Goal: Task Accomplishment & Management: Use online tool/utility

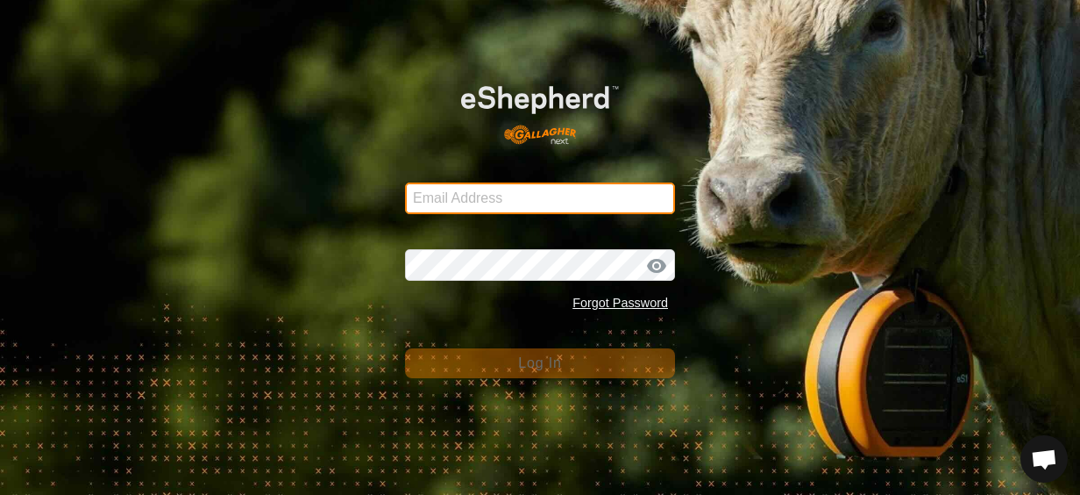
type input "[EMAIL_ADDRESS][DOMAIN_NAME]"
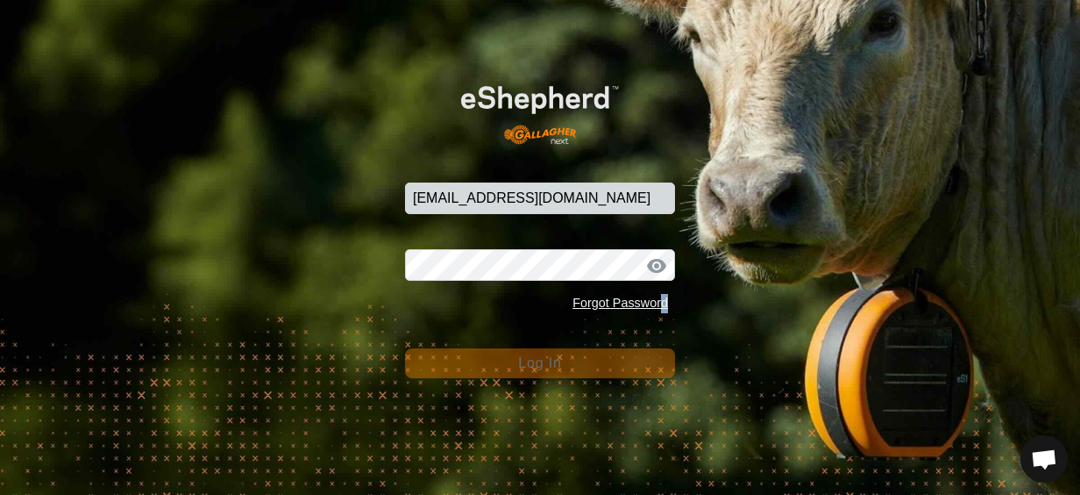
click at [672, 300] on div "Forgot Password" at bounding box center [540, 303] width 270 height 33
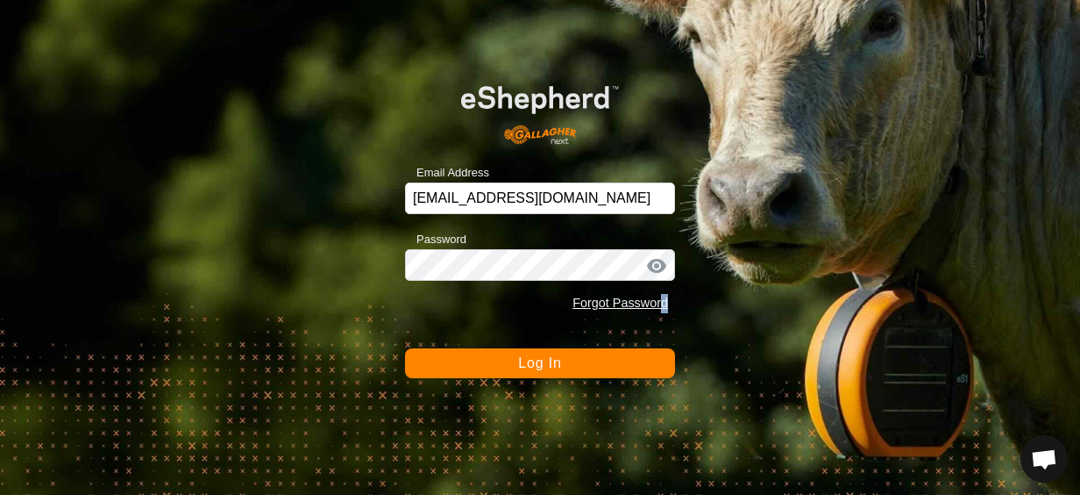
drag, startPoint x: 672, startPoint y: 300, endPoint x: 640, endPoint y: 368, distance: 75.3
click at [640, 368] on button "Log In" at bounding box center [540, 363] width 270 height 30
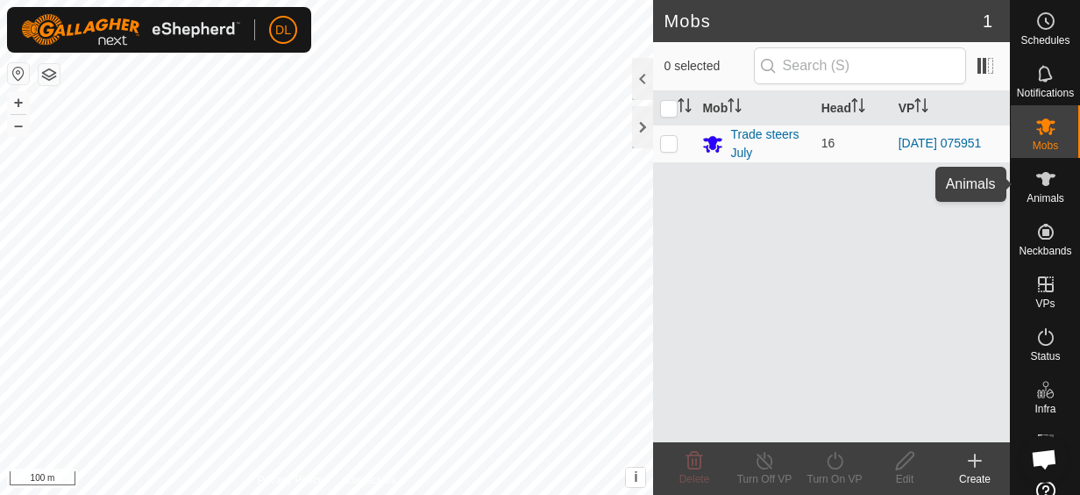
click at [1036, 182] on icon at bounding box center [1046, 178] width 21 height 21
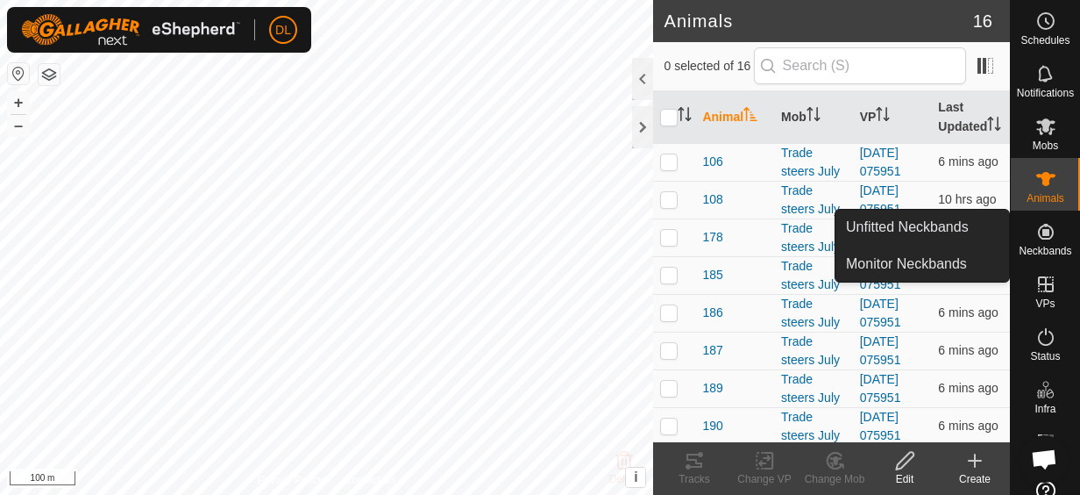
click at [1046, 239] on icon at bounding box center [1046, 231] width 21 height 21
click at [956, 228] on link "Unfitted Neckbands" at bounding box center [923, 227] width 174 height 35
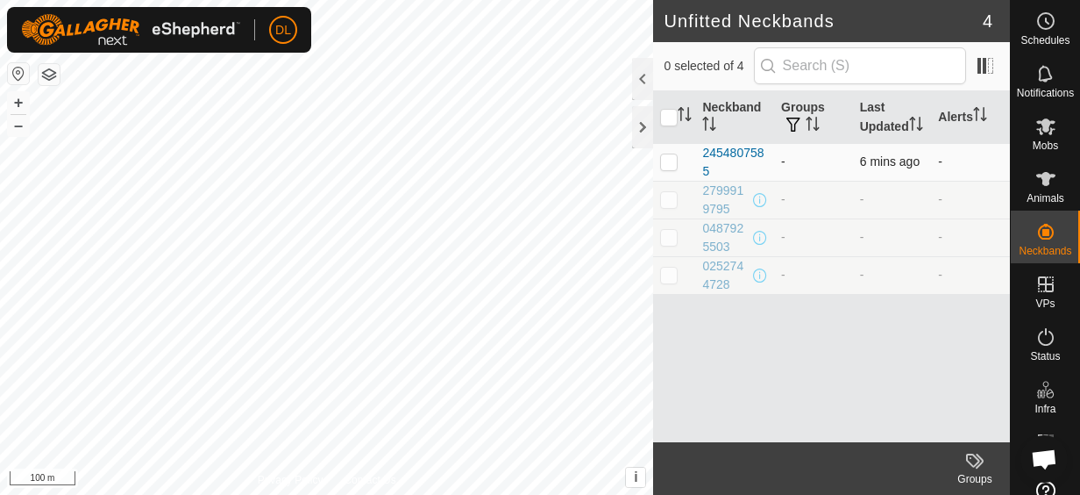
click at [666, 161] on p-checkbox at bounding box center [669, 161] width 18 height 14
checkbox input "true"
click at [638, 77] on div at bounding box center [642, 79] width 21 height 42
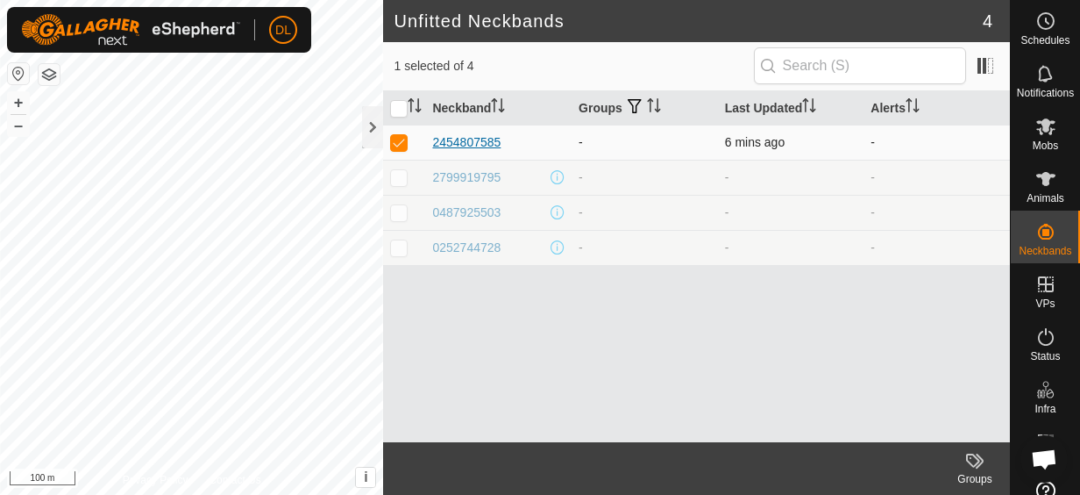
click at [480, 140] on div "2454807585" at bounding box center [466, 142] width 68 height 18
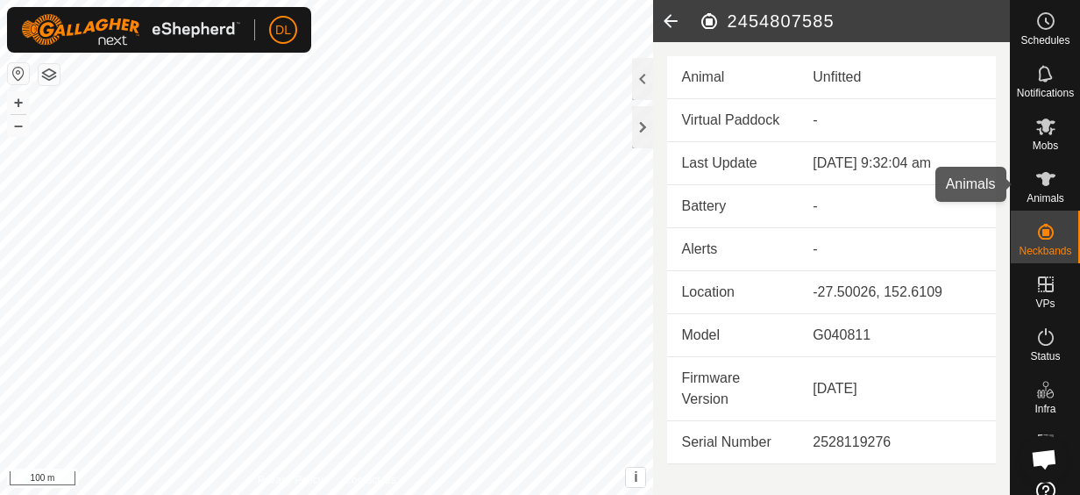
click at [1054, 193] on span "Animals" at bounding box center [1046, 198] width 38 height 11
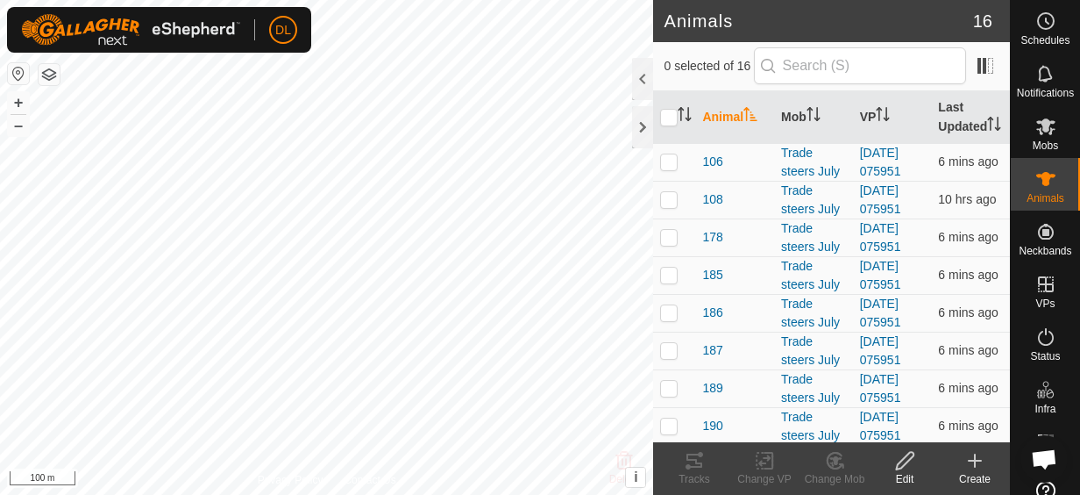
click at [973, 471] on div "Create" at bounding box center [975, 479] width 70 height 16
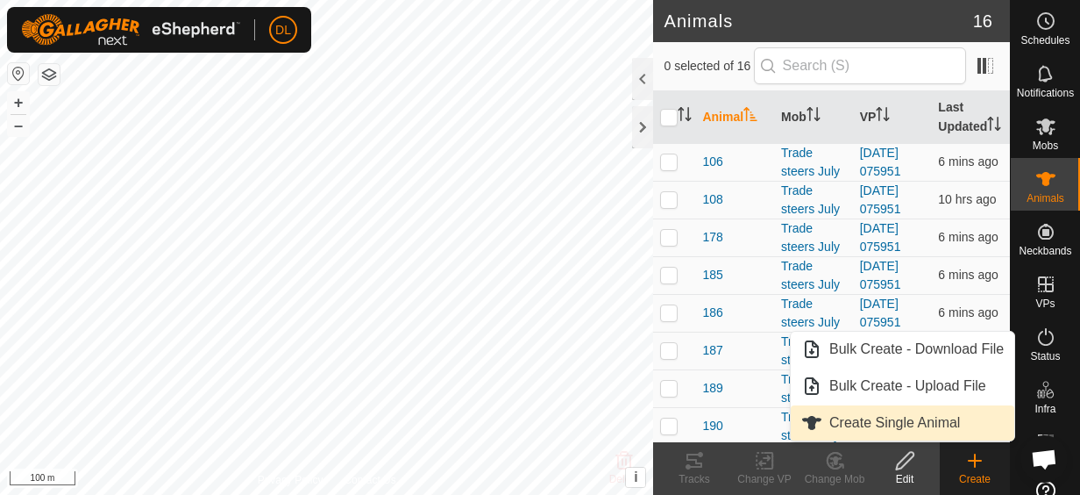
click at [908, 421] on link "Create Single Animal" at bounding box center [903, 422] width 224 height 35
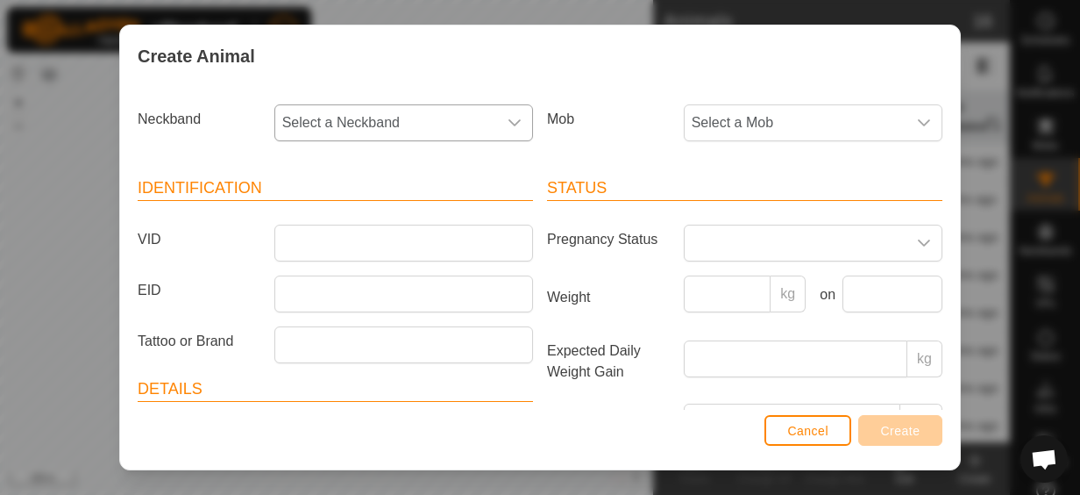
click at [517, 121] on div "dropdown trigger" at bounding box center [514, 122] width 35 height 35
click at [807, 431] on span "Cancel" at bounding box center [807, 431] width 41 height 14
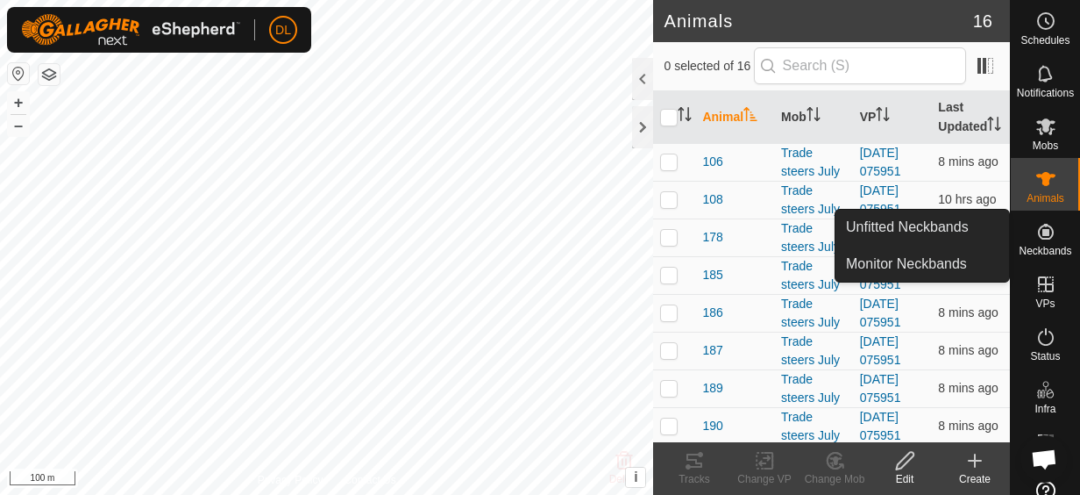
click at [1030, 238] on es-neckbands-svg-icon at bounding box center [1046, 231] width 32 height 28
drag, startPoint x: 1008, startPoint y: 233, endPoint x: 965, endPoint y: 227, distance: 42.5
click at [965, 226] on link "Unfitted Neckbands" at bounding box center [923, 227] width 174 height 35
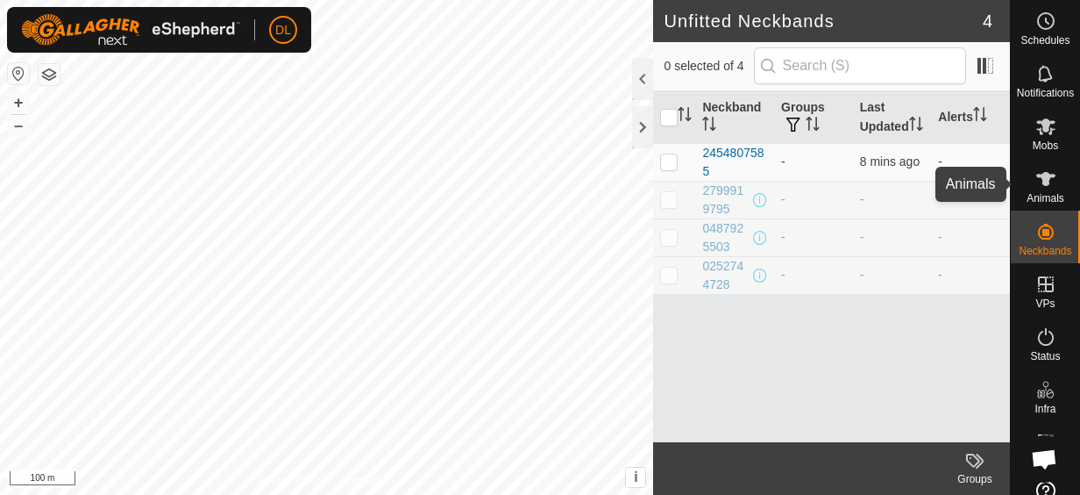
click at [1044, 178] on icon at bounding box center [1046, 178] width 21 height 21
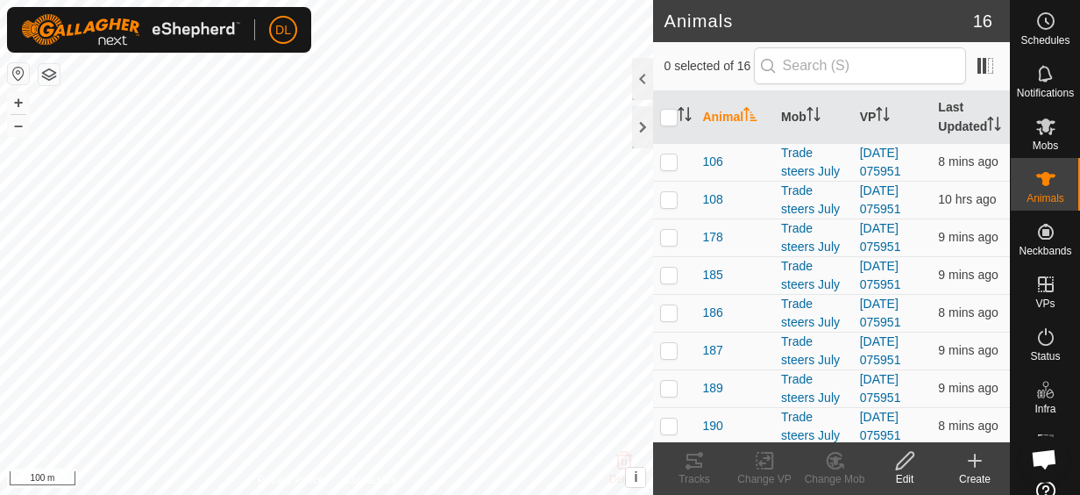
click at [977, 459] on icon at bounding box center [975, 460] width 21 height 21
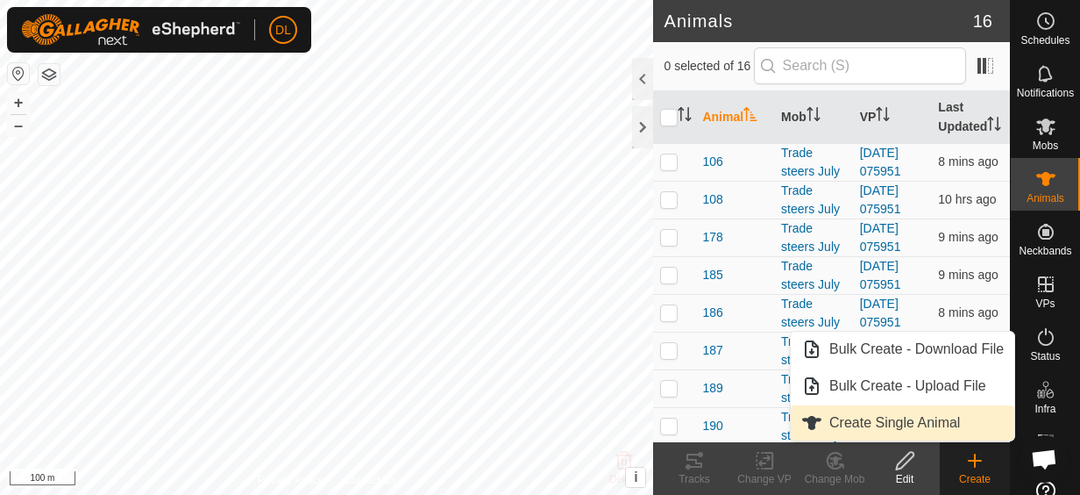
click at [944, 424] on link "Create Single Animal" at bounding box center [903, 422] width 224 height 35
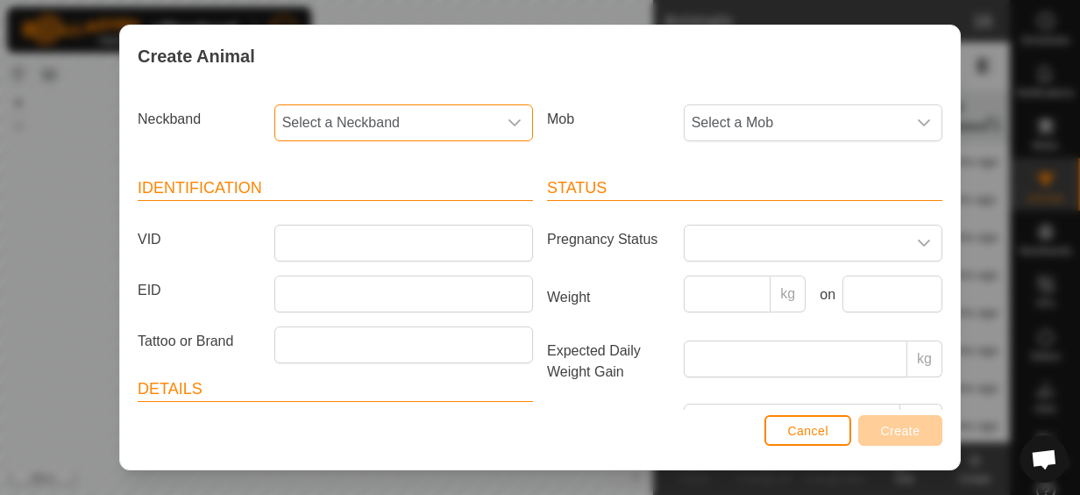
click at [489, 111] on span "Select a Neckband" at bounding box center [386, 122] width 222 height 35
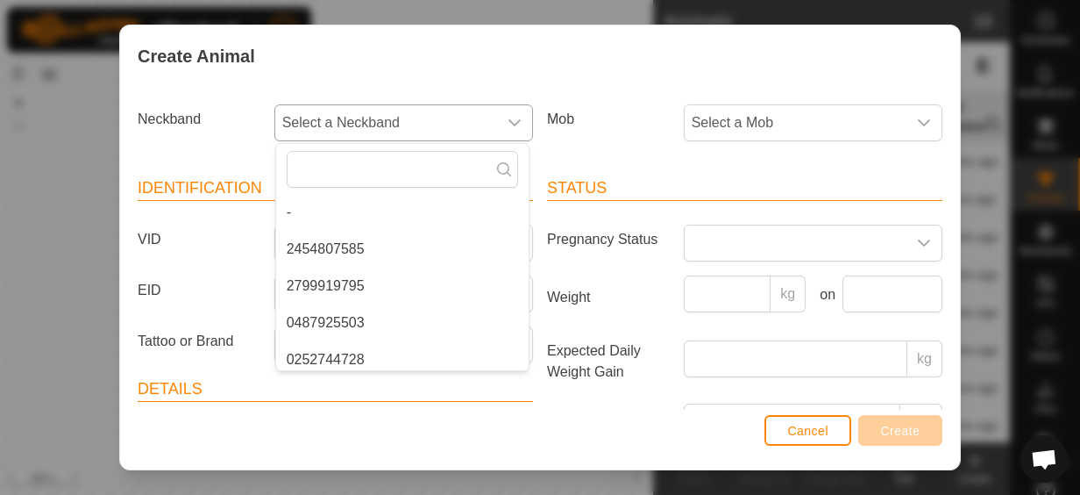
click at [391, 244] on li "2454807585" at bounding box center [402, 249] width 253 height 35
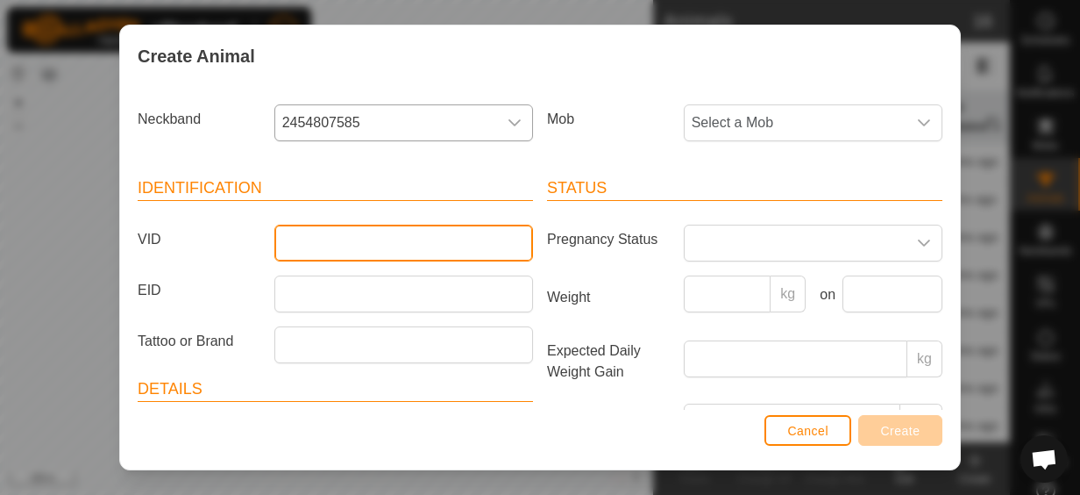
click at [303, 251] on input "VID" at bounding box center [403, 242] width 259 height 37
type input "184"
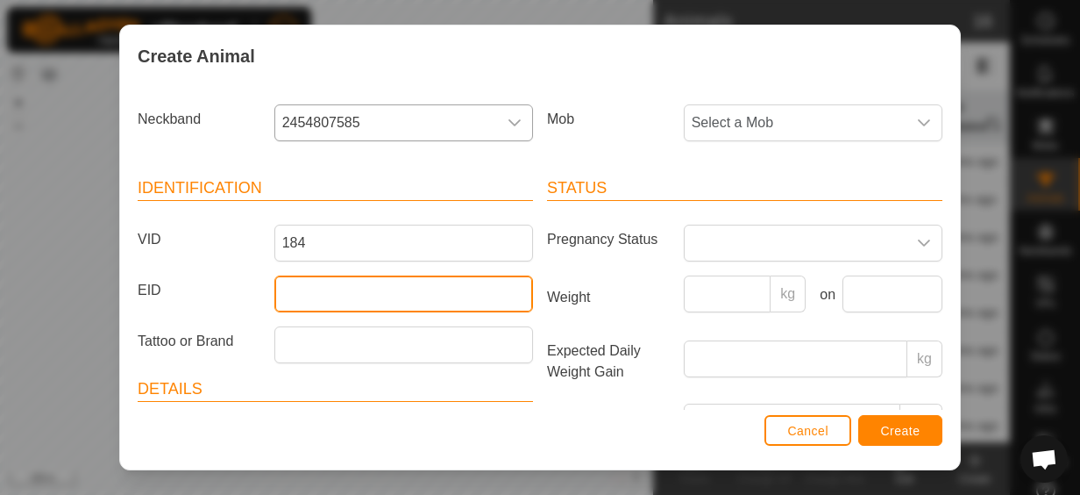
click at [310, 297] on input "EID" at bounding box center [403, 293] width 259 height 37
type input "942000055743935"
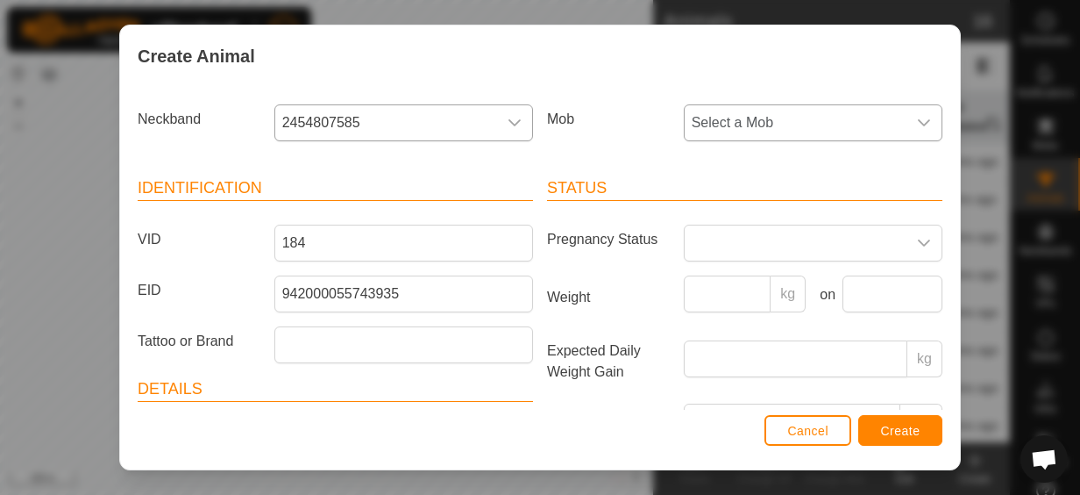
click at [917, 120] on icon "dropdown trigger" at bounding box center [924, 123] width 14 height 14
click at [918, 120] on icon "dropdown trigger" at bounding box center [924, 122] width 12 height 7
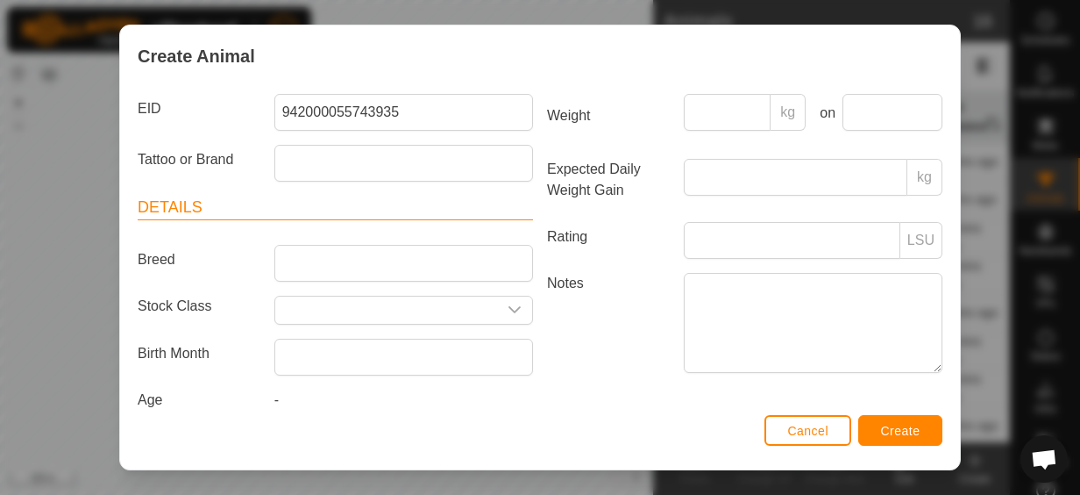
scroll to position [205, 0]
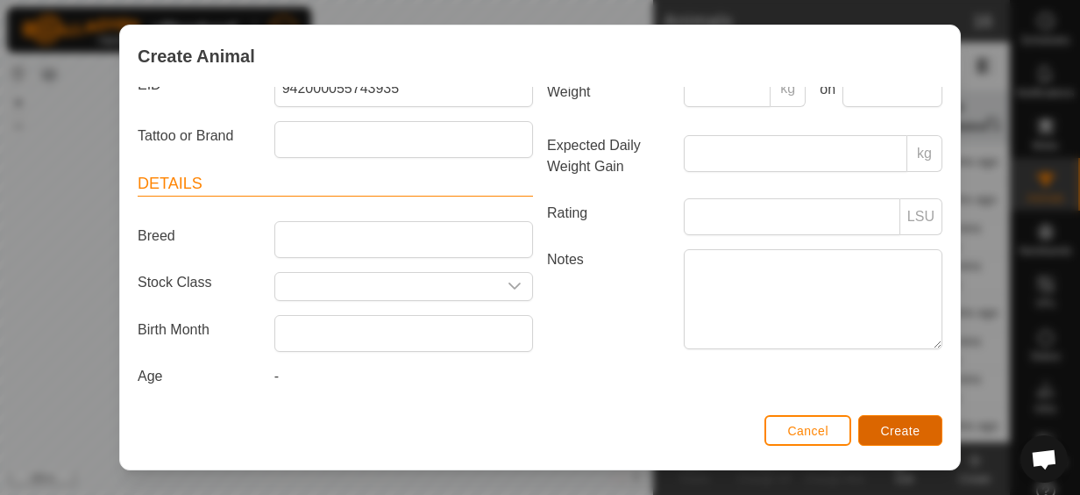
click at [908, 426] on span "Create" at bounding box center [900, 431] width 39 height 14
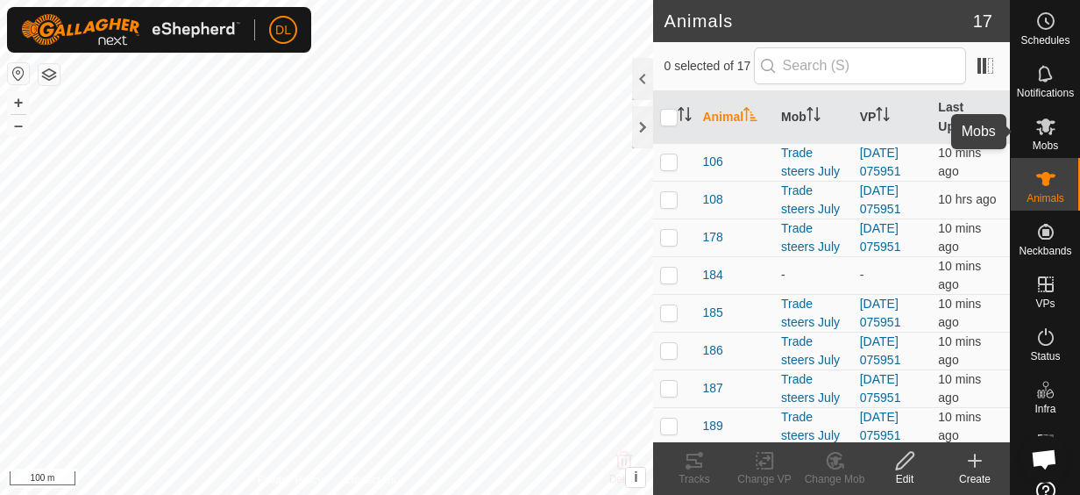
click at [1047, 137] on es-mob-svg-icon at bounding box center [1046, 126] width 32 height 28
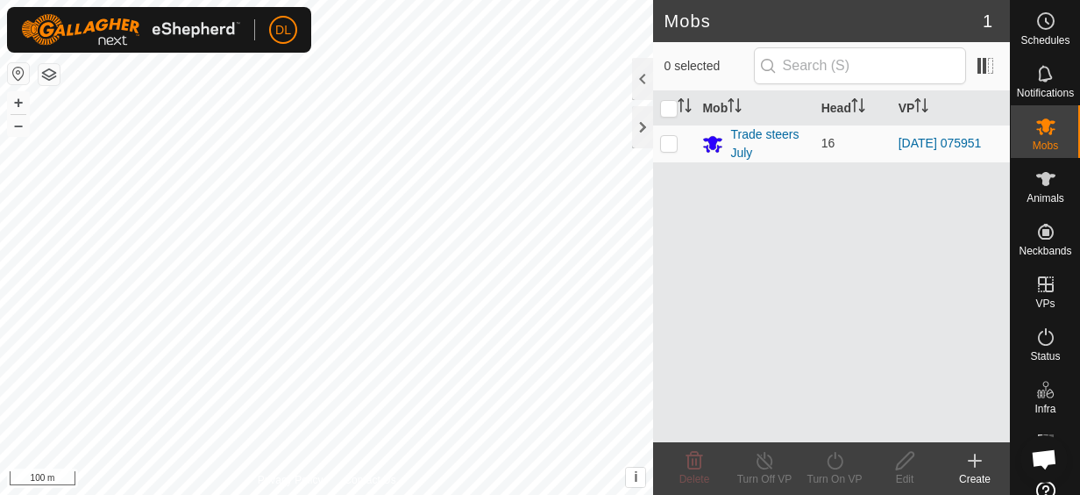
click at [985, 472] on div "Create" at bounding box center [975, 479] width 70 height 16
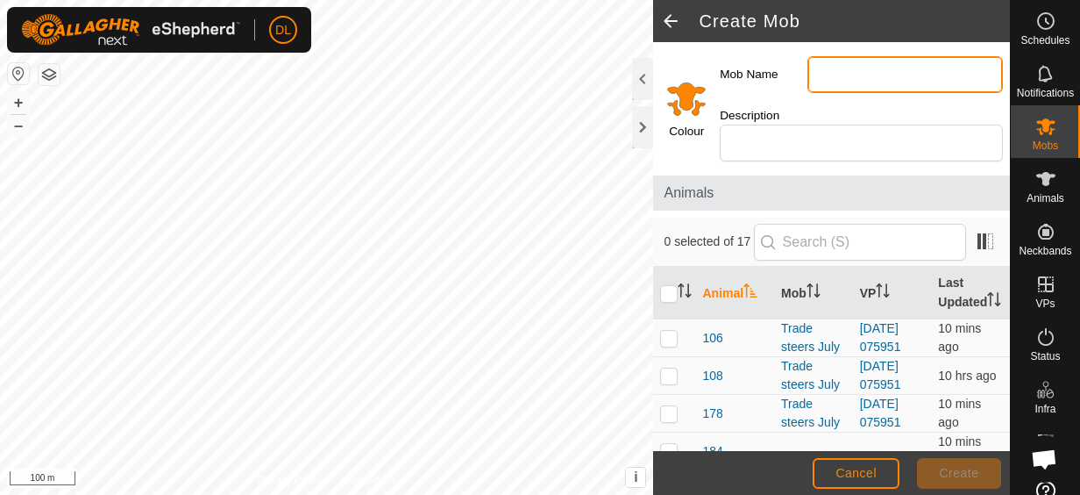
click at [849, 79] on input "Mob Name" at bounding box center [906, 74] width 196 height 37
type input "Mob 1"
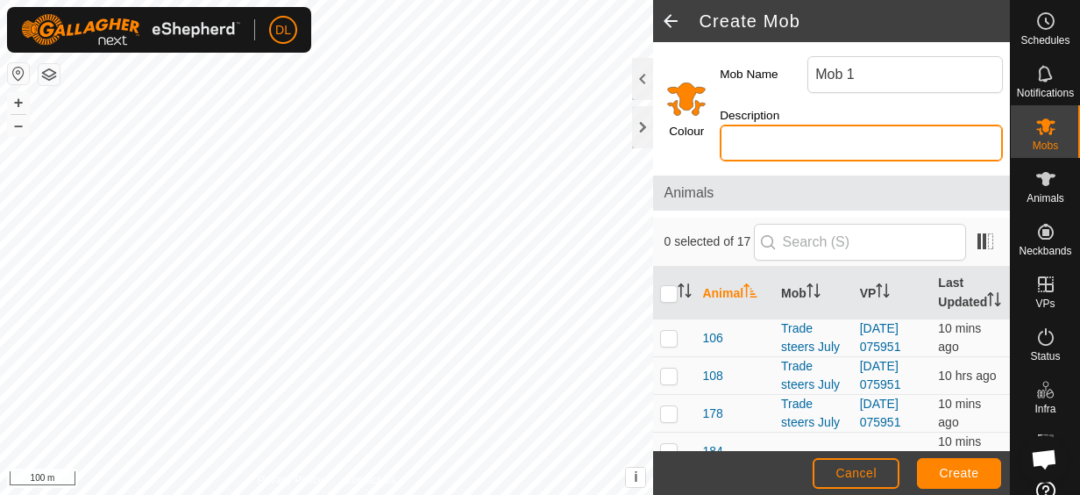
click at [776, 139] on input "Description" at bounding box center [861, 143] width 283 height 37
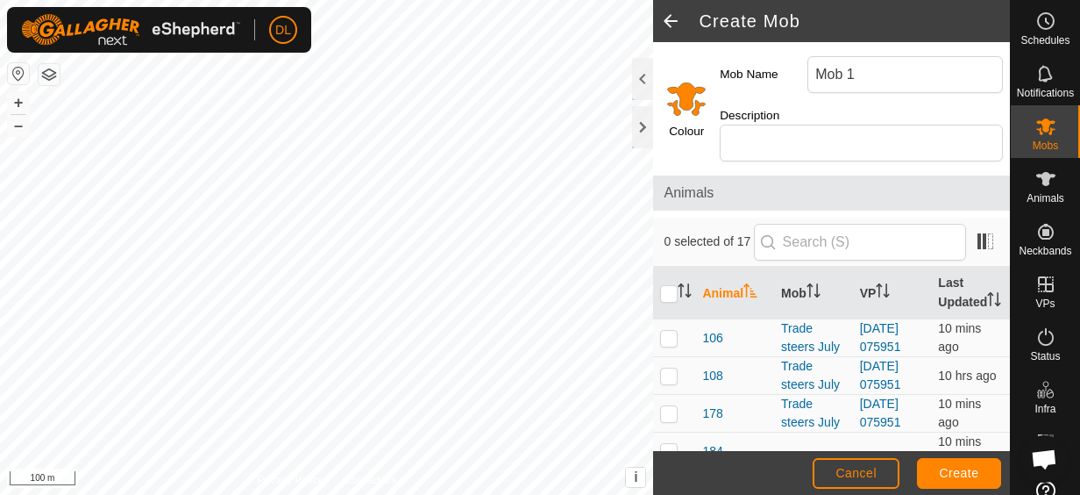
click at [688, 132] on label "Colour" at bounding box center [686, 132] width 35 height 18
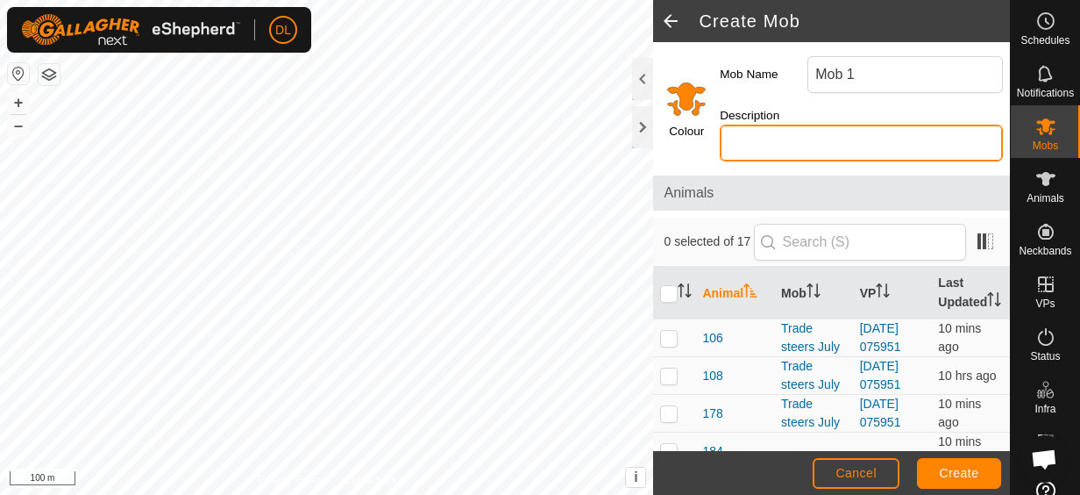
drag, startPoint x: 782, startPoint y: 153, endPoint x: 776, endPoint y: 140, distance: 13.7
click at [782, 154] on input "Description" at bounding box center [861, 143] width 283 height 37
click at [739, 140] on input "Description" at bounding box center [861, 143] width 283 height 37
type input "Trade steers June"
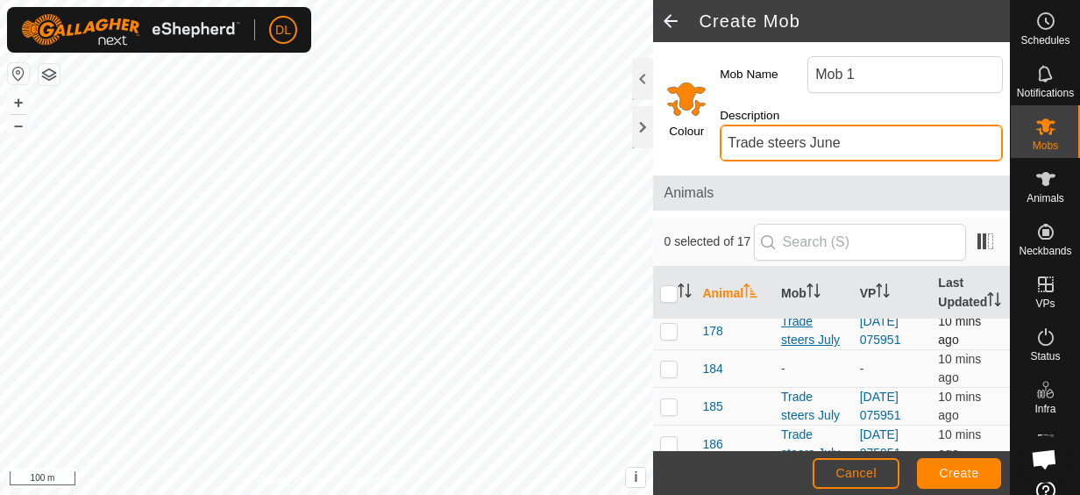
scroll to position [81, 0]
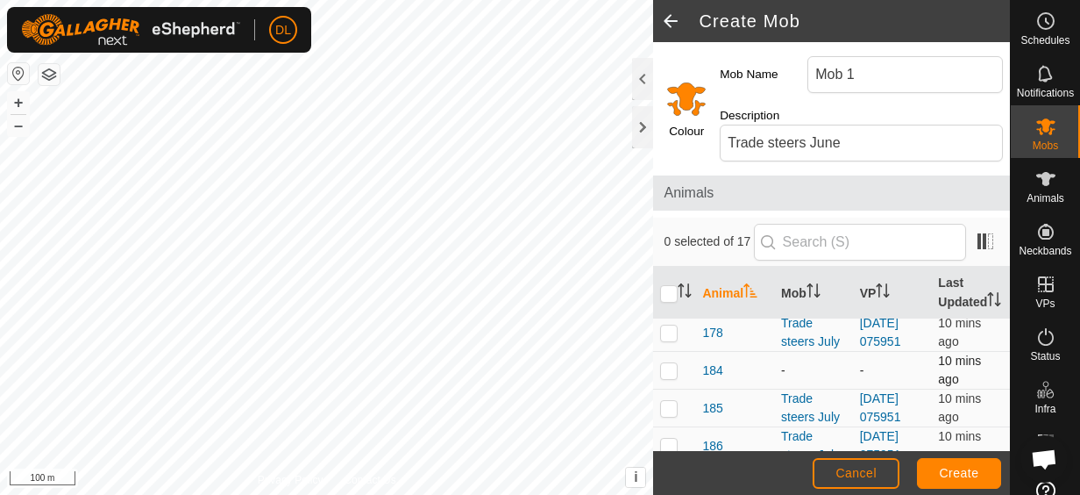
click at [673, 377] on p-checkbox at bounding box center [669, 370] width 18 height 14
checkbox input "true"
click at [980, 469] on button "Create" at bounding box center [959, 473] width 84 height 31
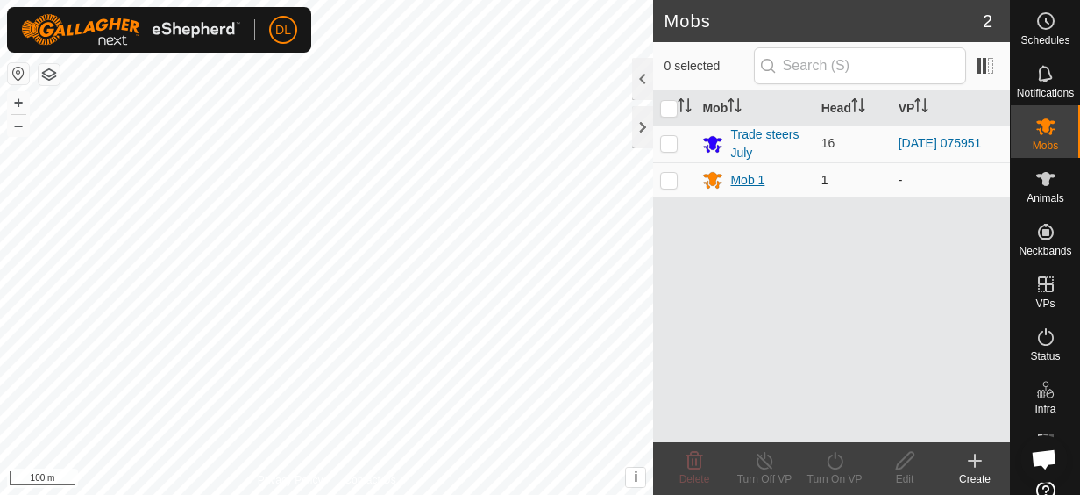
click at [747, 182] on div "Mob 1" at bounding box center [747, 180] width 34 height 18
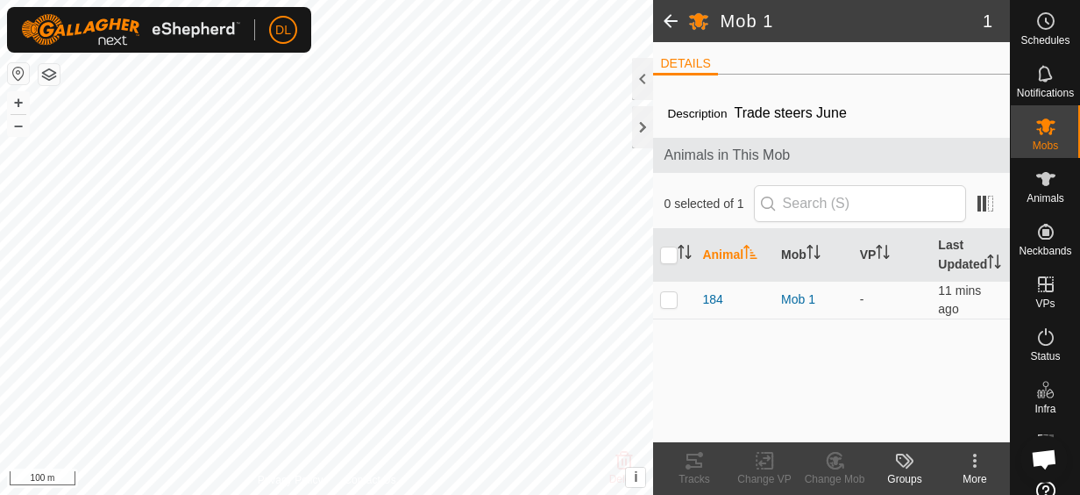
click at [647, 79] on div at bounding box center [642, 79] width 21 height 42
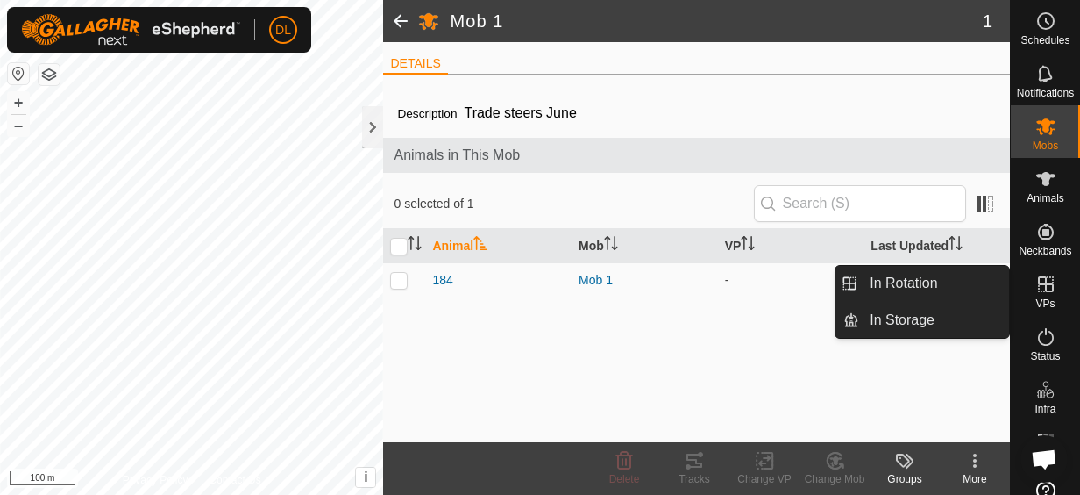
click at [1040, 296] on es-virtualpaddocks-svg-icon at bounding box center [1046, 284] width 32 height 28
click at [921, 279] on link "In Rotation" at bounding box center [934, 283] width 150 height 35
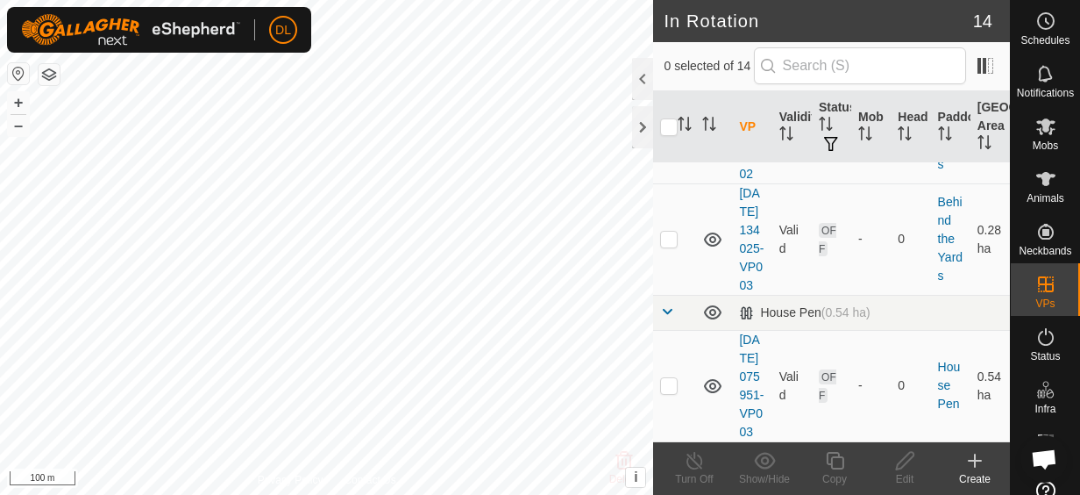
scroll to position [1403, 0]
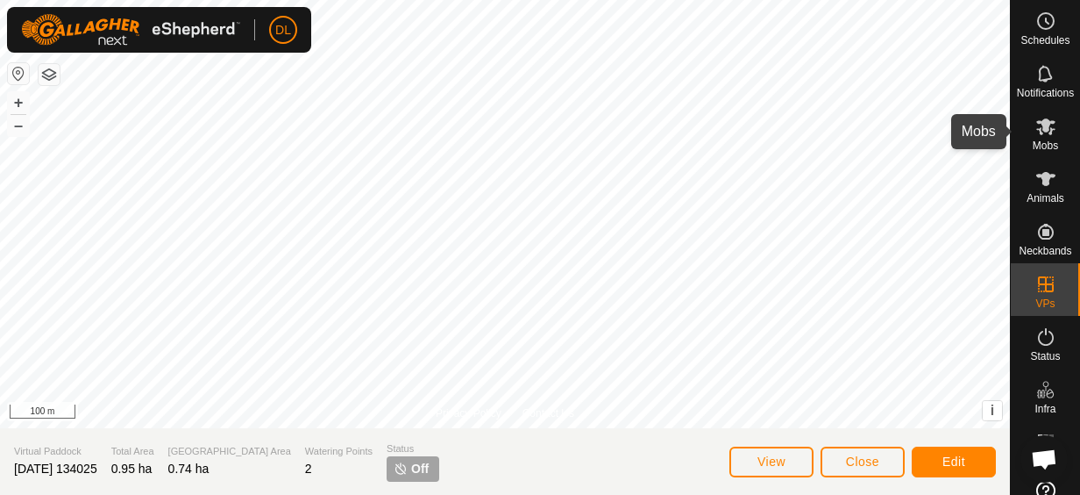
click at [1036, 125] on icon at bounding box center [1046, 126] width 21 height 21
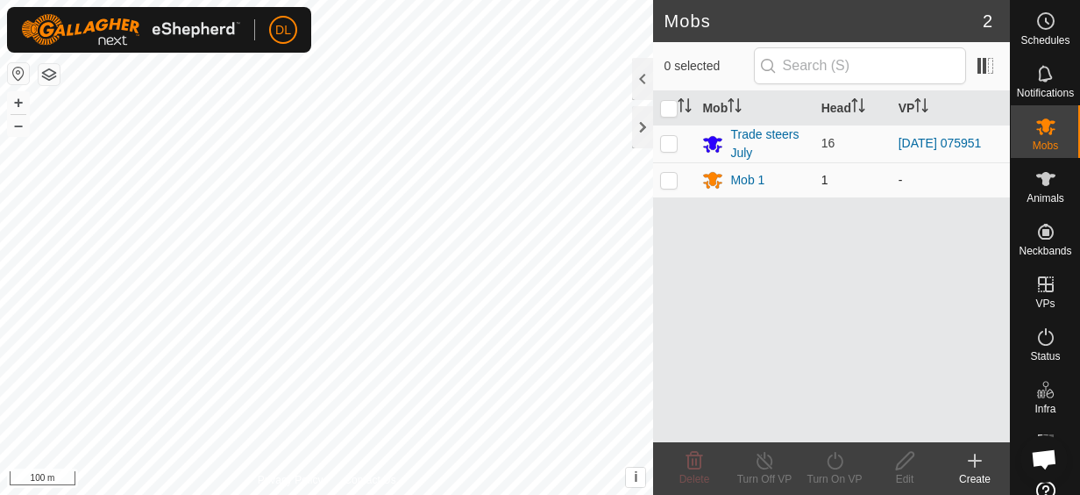
click at [673, 179] on p-checkbox at bounding box center [669, 180] width 18 height 14
click at [672, 174] on p-checkbox at bounding box center [669, 180] width 18 height 14
checkbox input "false"
click at [674, 143] on p-checkbox at bounding box center [669, 143] width 18 height 14
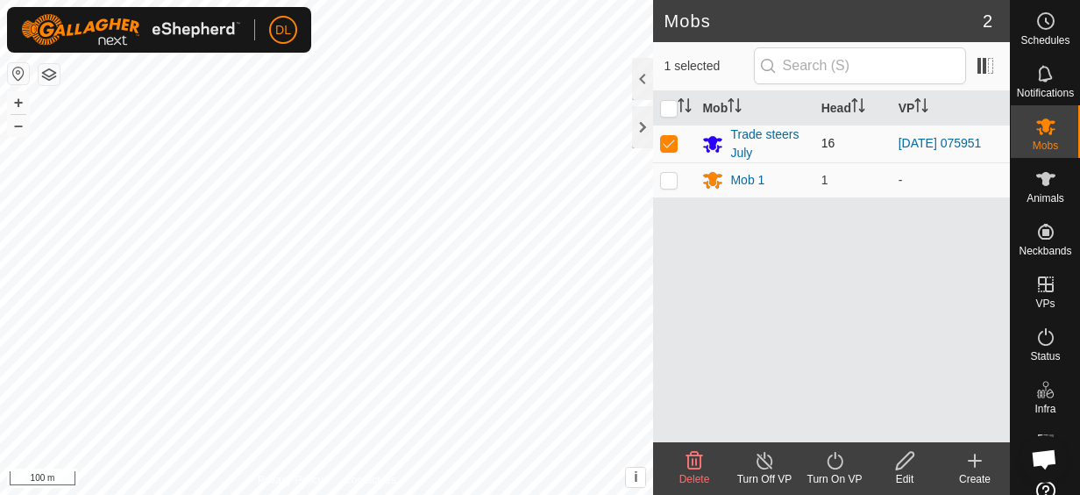
checkbox input "false"
click at [670, 181] on p-checkbox at bounding box center [669, 180] width 18 height 14
checkbox input "true"
click at [645, 119] on div at bounding box center [642, 127] width 21 height 42
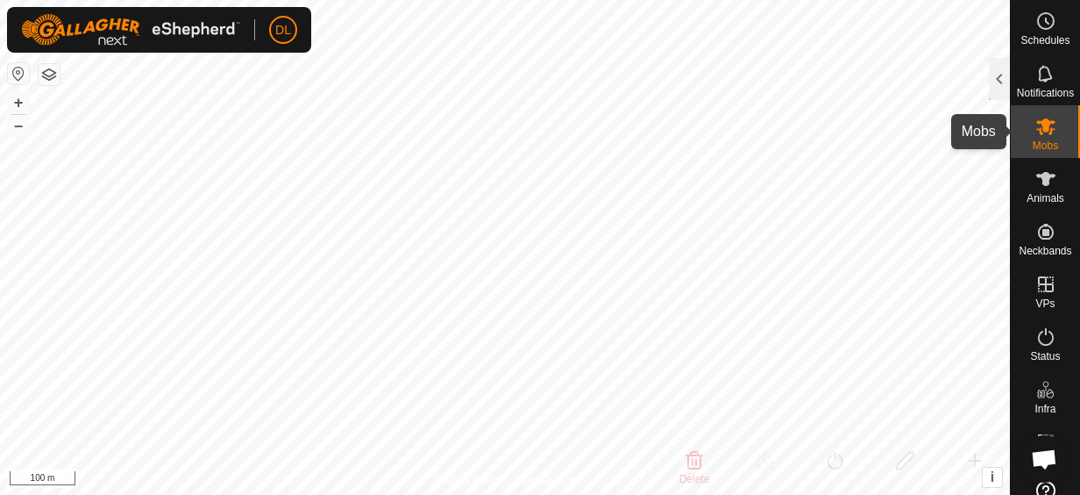
click at [1038, 124] on icon at bounding box center [1046, 126] width 19 height 17
click at [1044, 127] on icon at bounding box center [1046, 126] width 19 height 17
click at [1041, 123] on icon at bounding box center [1046, 126] width 19 height 17
click at [1034, 140] on span "Mobs" at bounding box center [1045, 145] width 25 height 11
click at [1038, 128] on icon at bounding box center [1046, 126] width 19 height 17
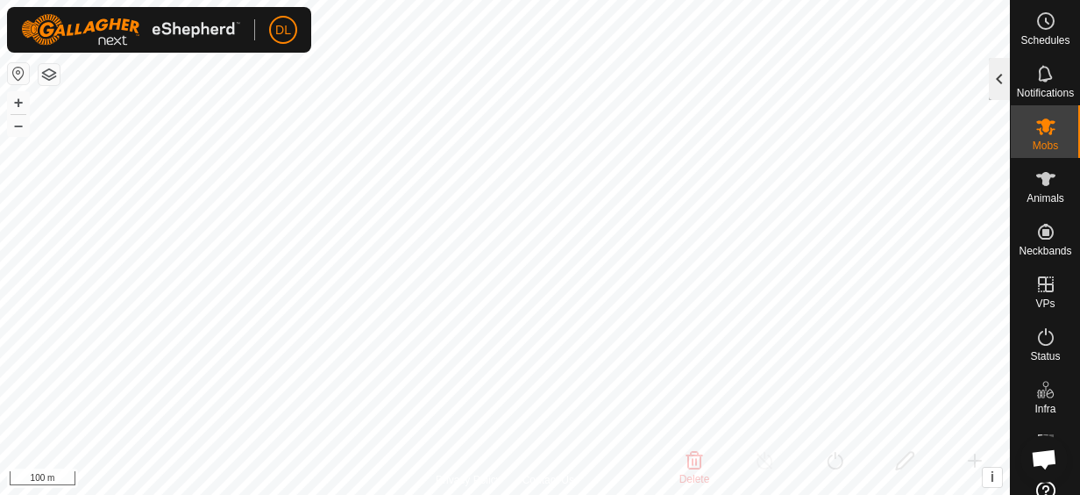
click at [1001, 74] on div at bounding box center [999, 79] width 21 height 42
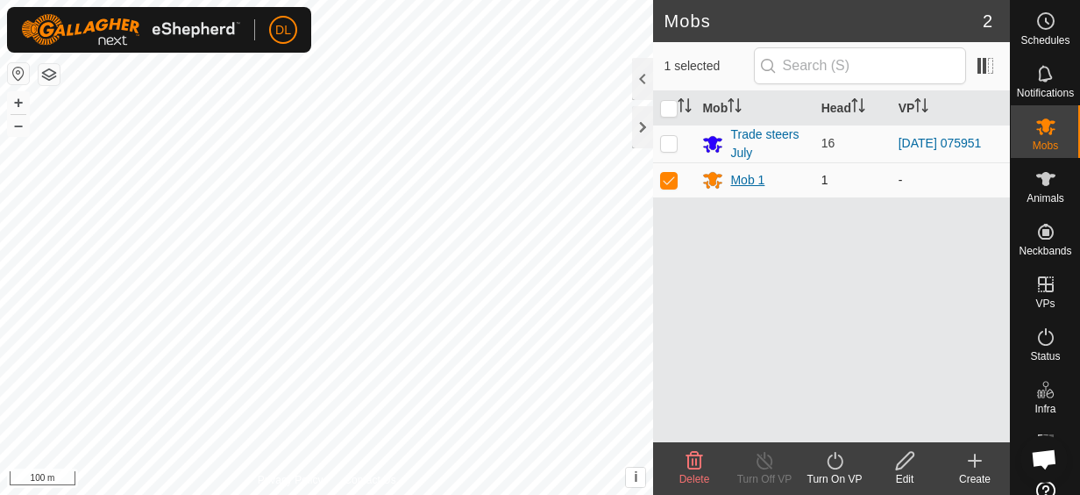
click at [748, 175] on div "Mob 1" at bounding box center [747, 180] width 34 height 18
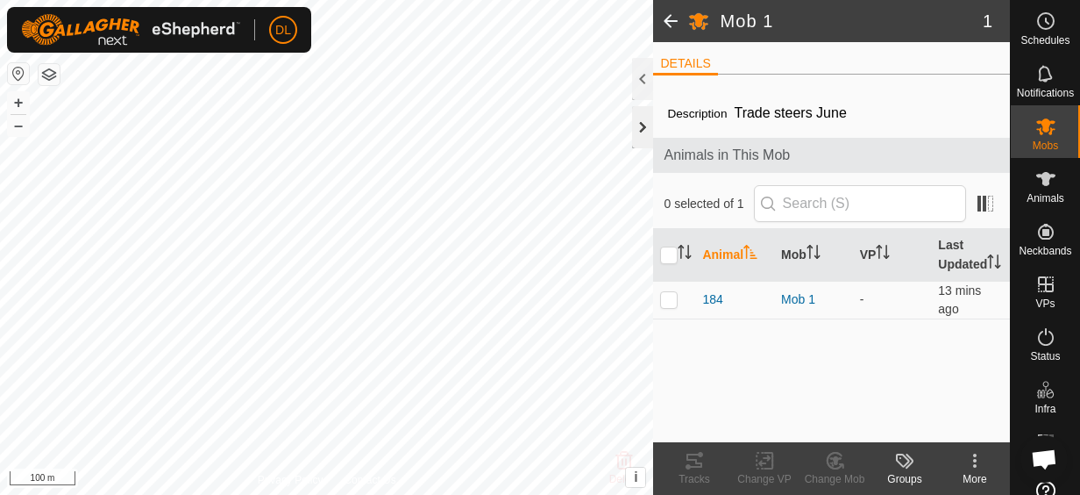
click at [645, 128] on div at bounding box center [642, 127] width 21 height 42
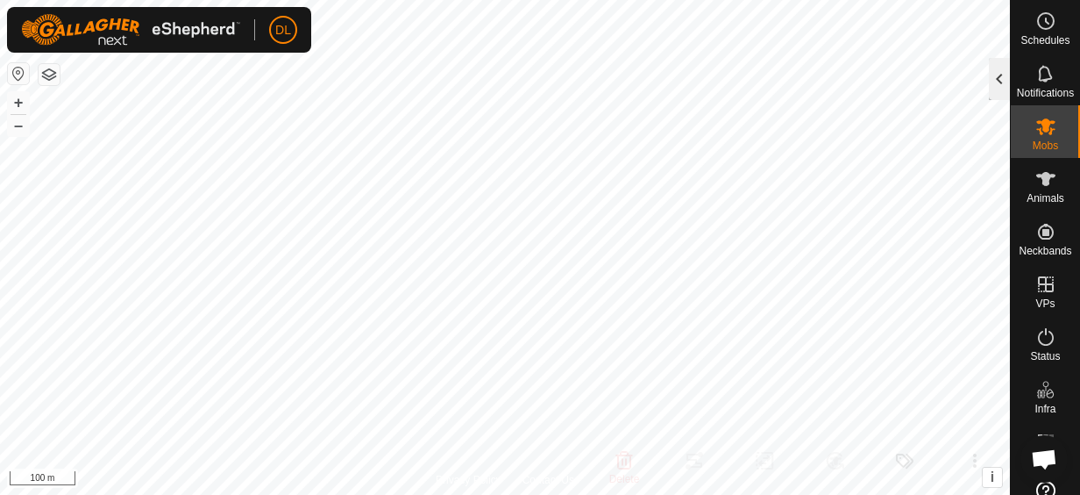
click at [994, 76] on div at bounding box center [999, 79] width 21 height 42
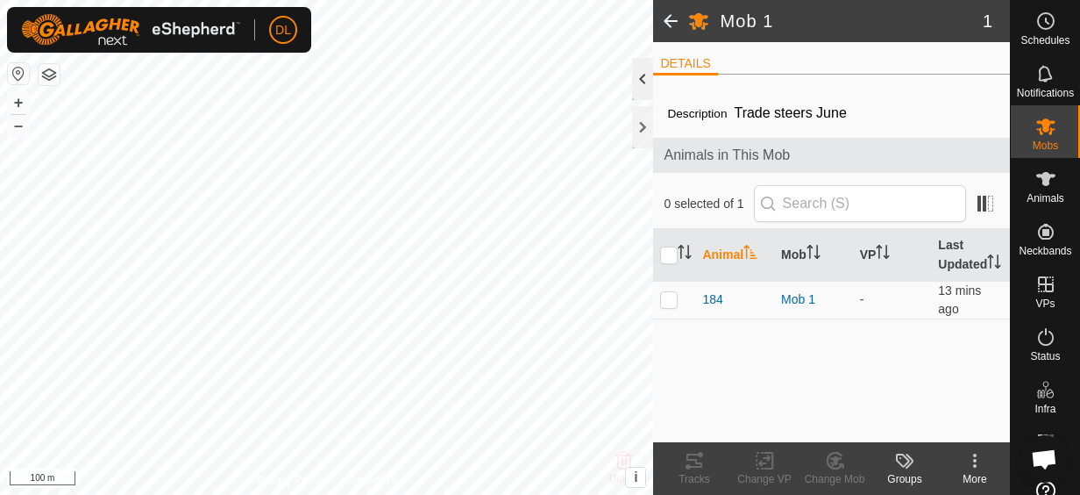
click at [642, 76] on div at bounding box center [642, 79] width 21 height 42
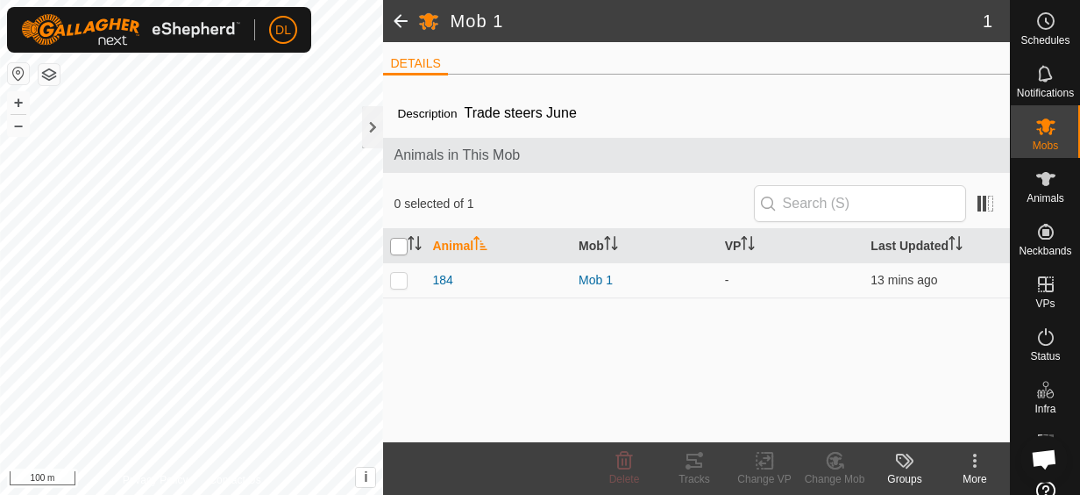
click at [395, 244] on input "checkbox" at bounding box center [399, 247] width 18 height 18
checkbox input "true"
click at [757, 459] on icon at bounding box center [765, 460] width 22 height 21
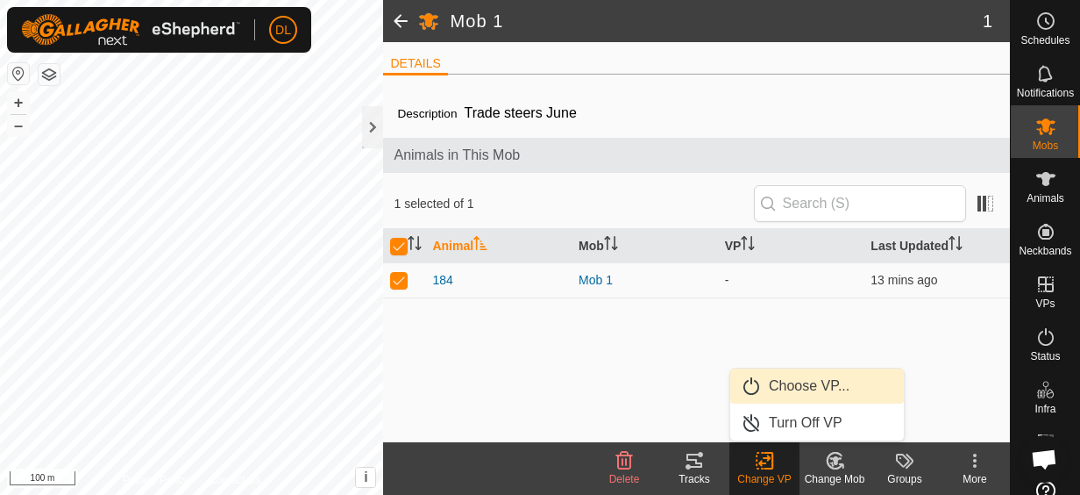
click at [794, 387] on link "Choose VP..." at bounding box center [817, 385] width 174 height 35
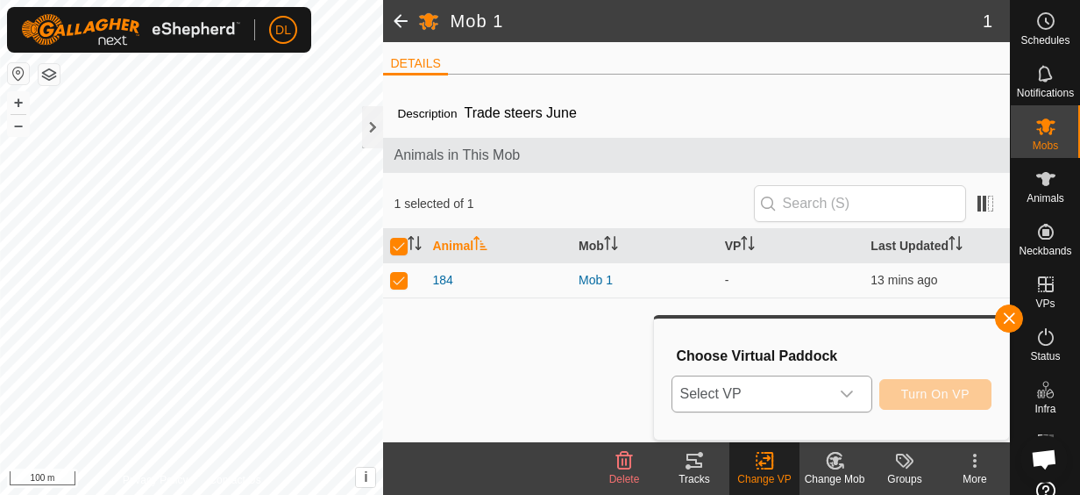
click at [853, 393] on icon "dropdown trigger" at bounding box center [847, 393] width 12 height 7
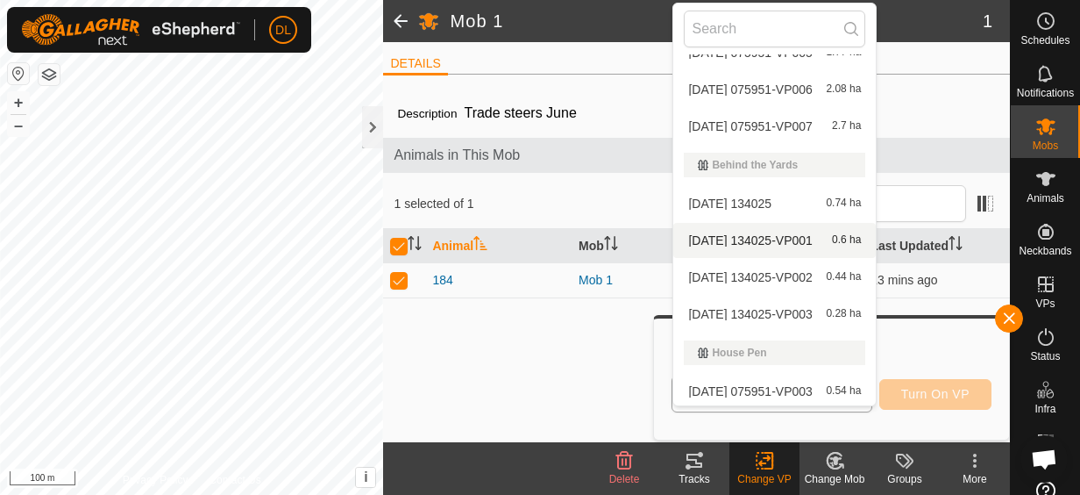
scroll to position [324, 0]
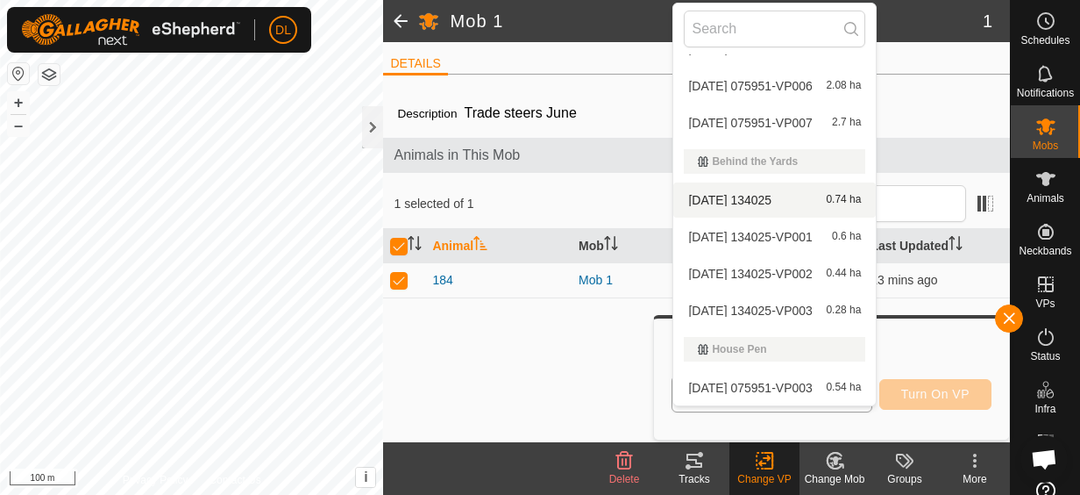
click at [795, 191] on li "[DATE] 134025 0.74 ha" at bounding box center [774, 199] width 203 height 35
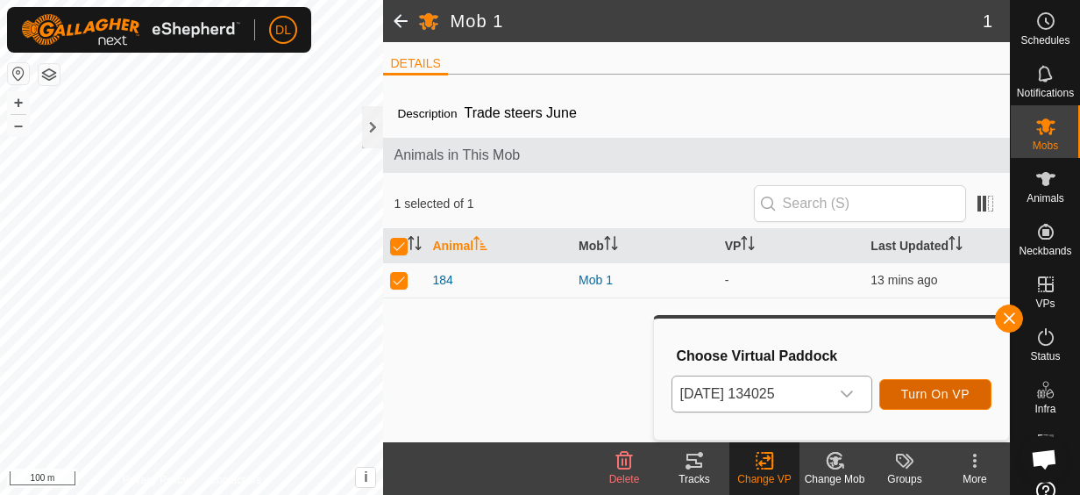
click at [923, 387] on span "Turn On VP" at bounding box center [935, 394] width 68 height 14
